Goal: Browse casually: Explore the website without a specific task or goal

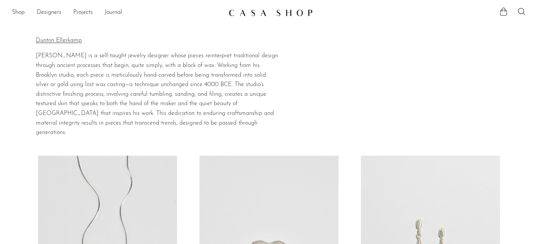
click at [267, 8] on link at bounding box center [269, 12] width 81 height 13
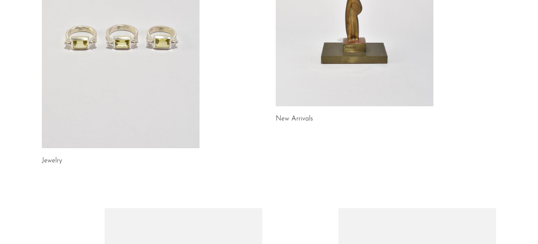
scroll to position [168, 0]
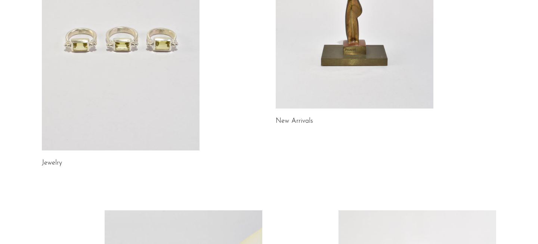
click at [170, 96] on link at bounding box center [121, 39] width 158 height 221
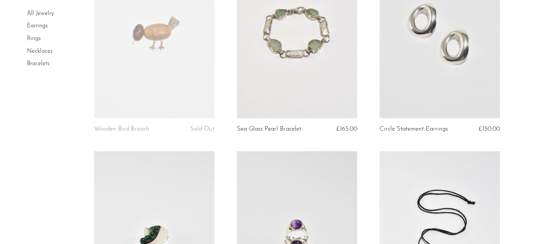
scroll to position [730, 0]
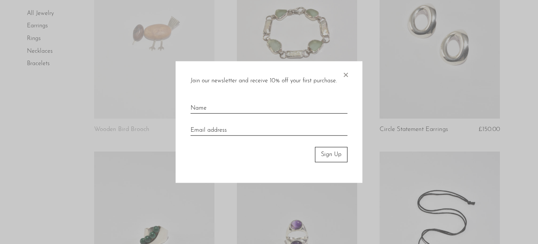
click at [344, 74] on span "×" at bounding box center [345, 73] width 7 height 24
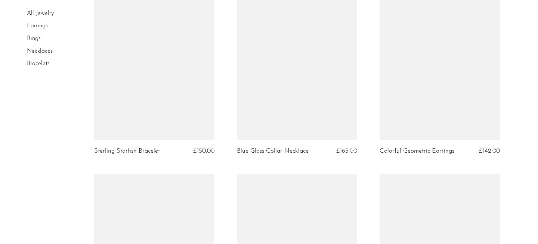
scroll to position [2175, 0]
